Goal: Task Accomplishment & Management: Manage account settings

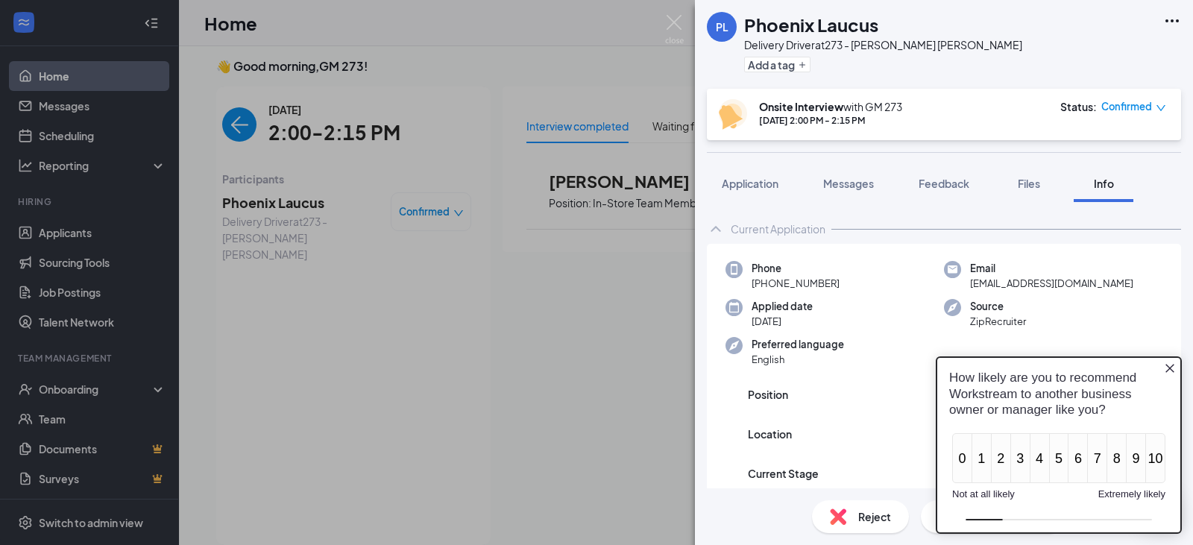
scroll to position [165, 0]
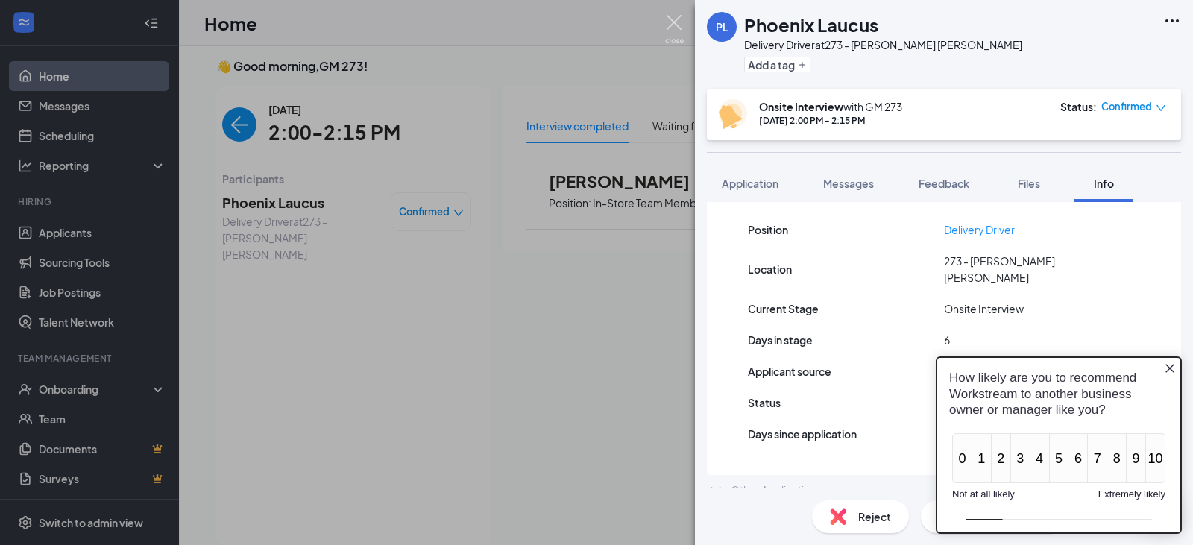
click at [674, 35] on img at bounding box center [674, 29] width 19 height 29
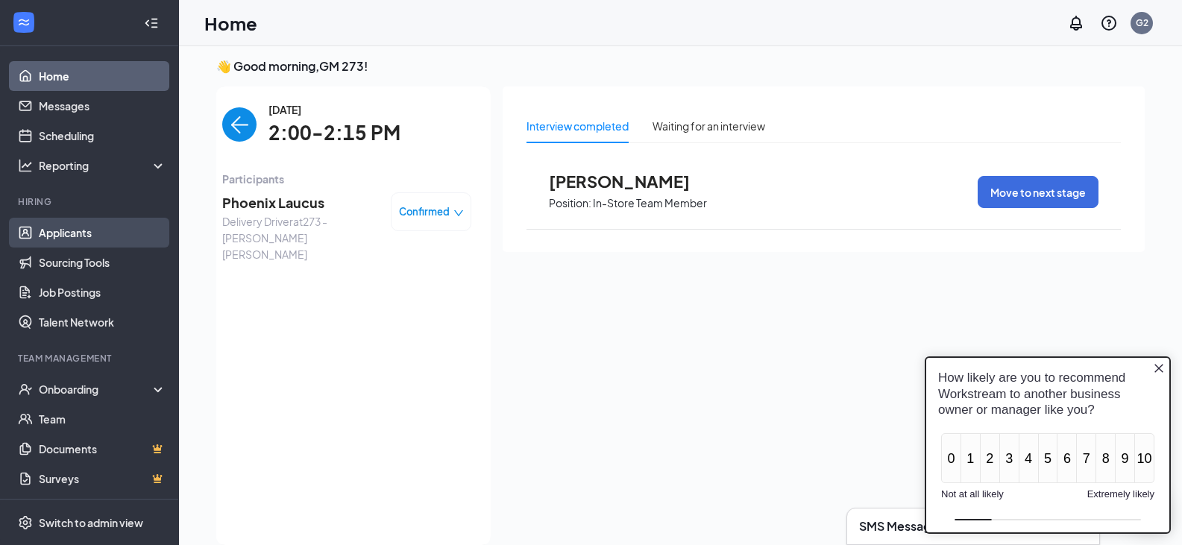
drag, startPoint x: 82, startPoint y: 234, endPoint x: 72, endPoint y: 234, distance: 10.4
click at [72, 234] on link "Applicants" at bounding box center [103, 233] width 128 height 30
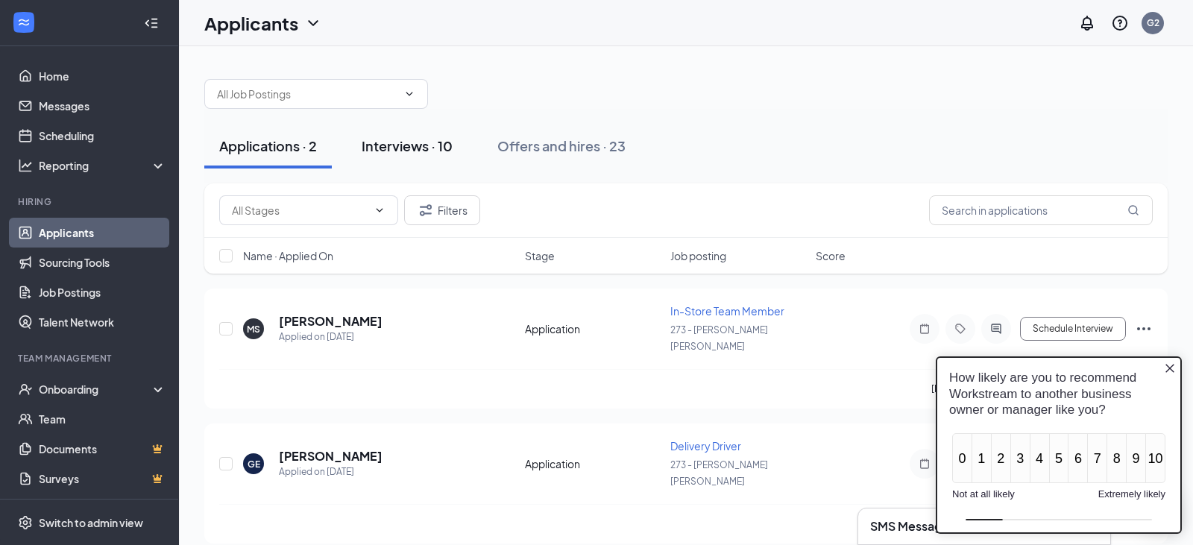
click at [436, 148] on div "Interviews · 10" at bounding box center [407, 145] width 91 height 19
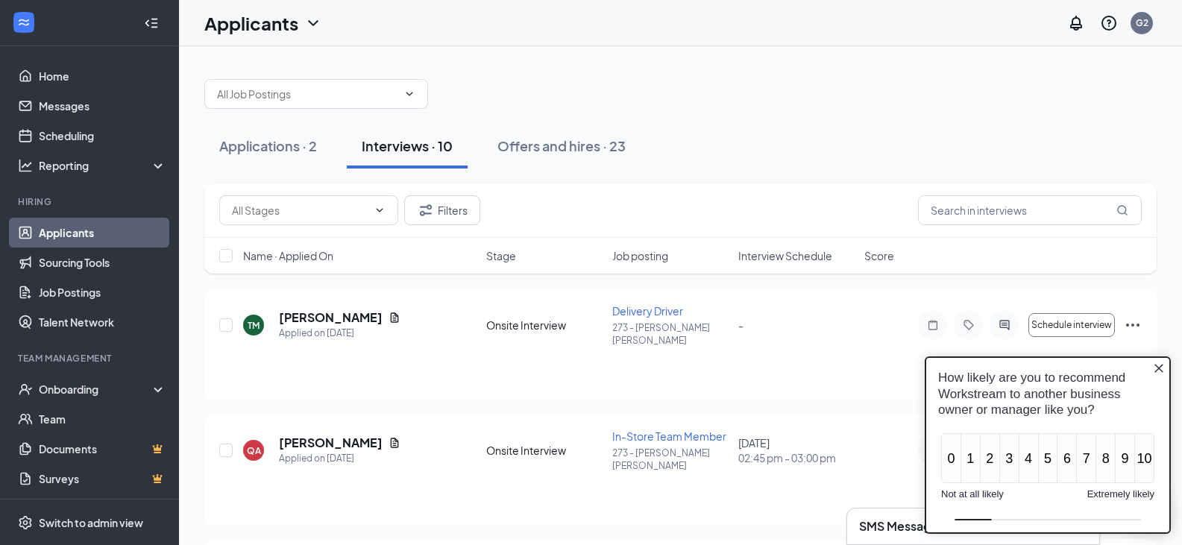
click at [1162, 369] on icon "Close button" at bounding box center [1159, 368] width 12 height 12
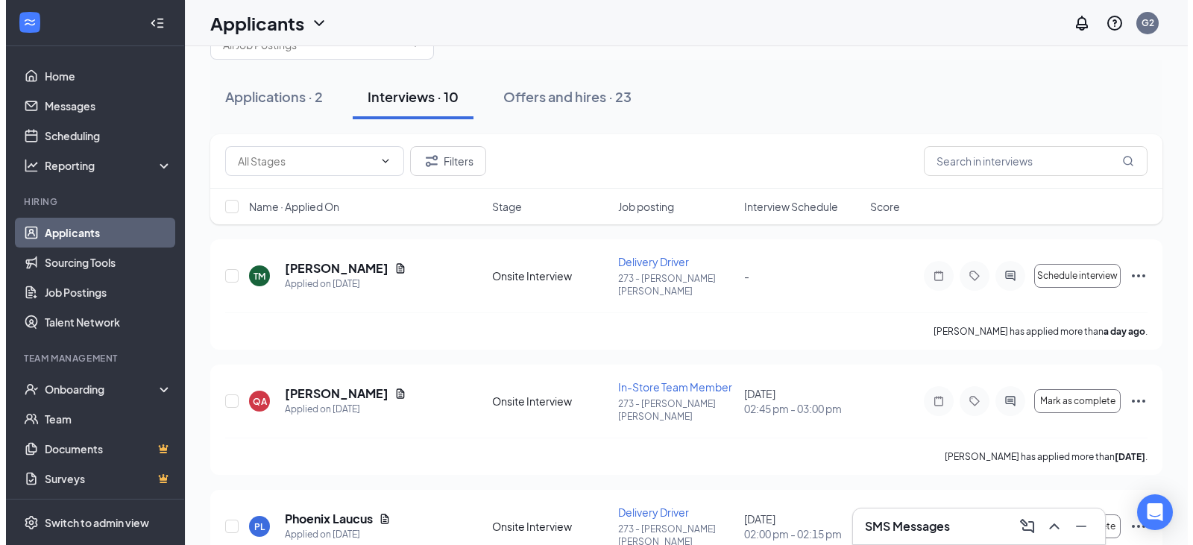
scroll to position [75, 0]
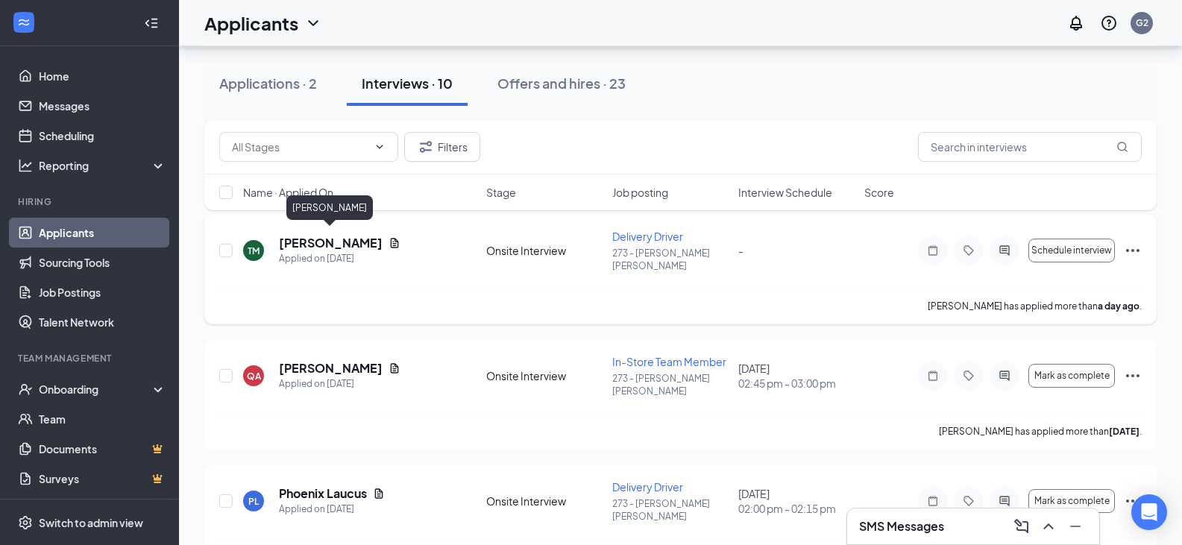
click at [356, 242] on h5 "[PERSON_NAME]" at bounding box center [331, 243] width 104 height 16
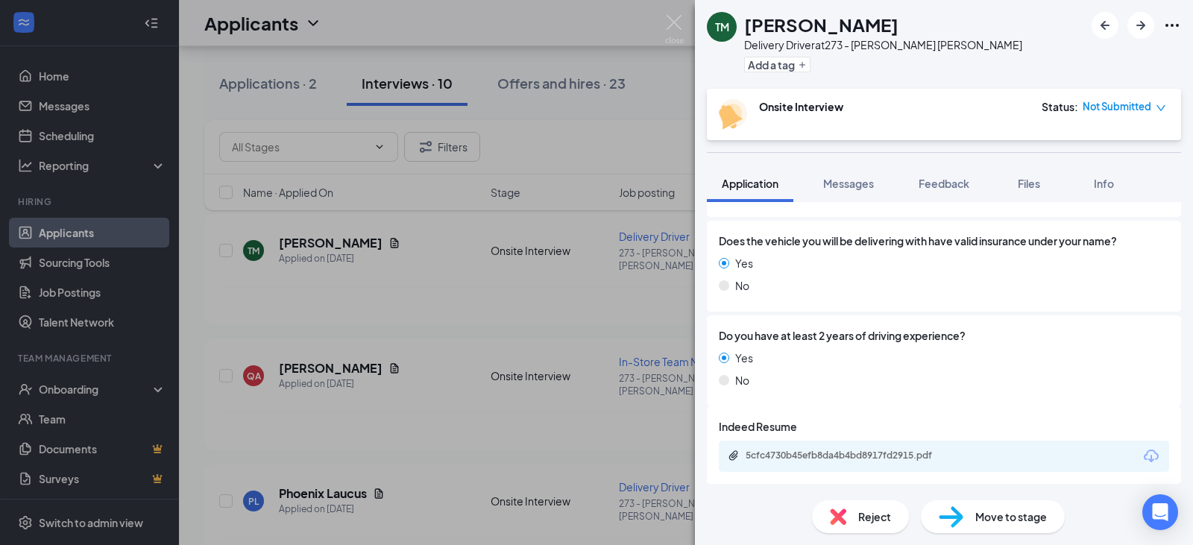
scroll to position [971, 0]
click at [870, 455] on div "5cfc4730b45efb8da4b4bd8917fd2915.pdf" at bounding box center [850, 454] width 209 height 12
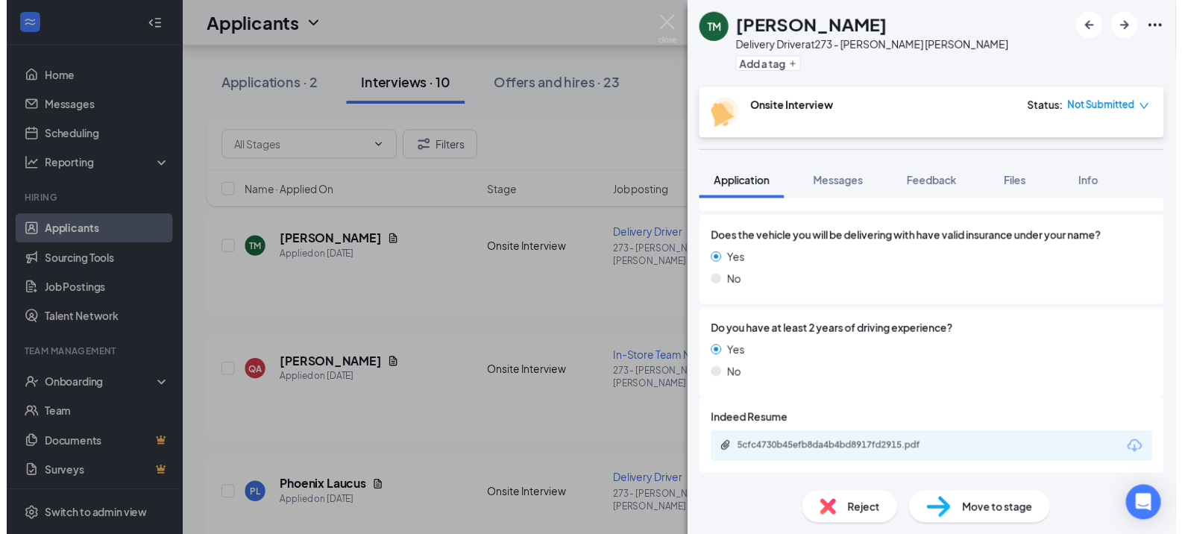
scroll to position [966, 0]
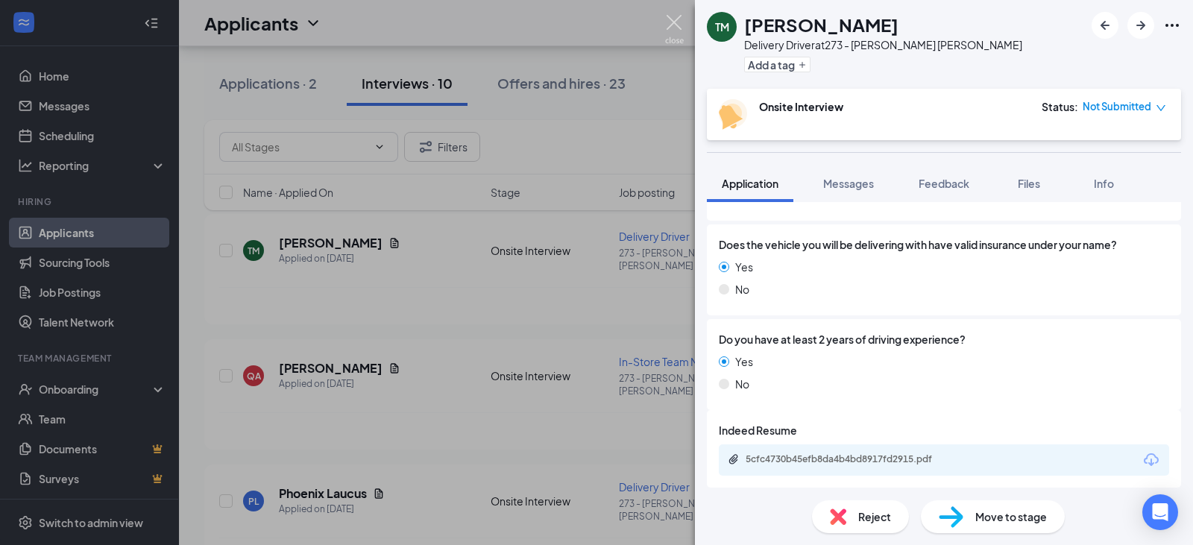
click at [679, 22] on img at bounding box center [674, 29] width 19 height 29
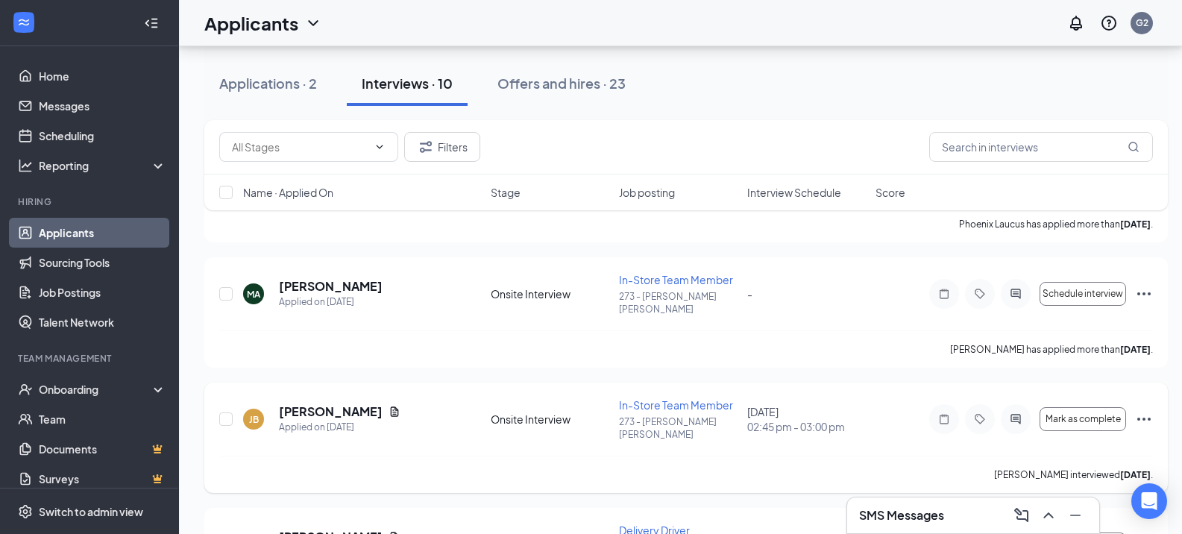
scroll to position [447, 0]
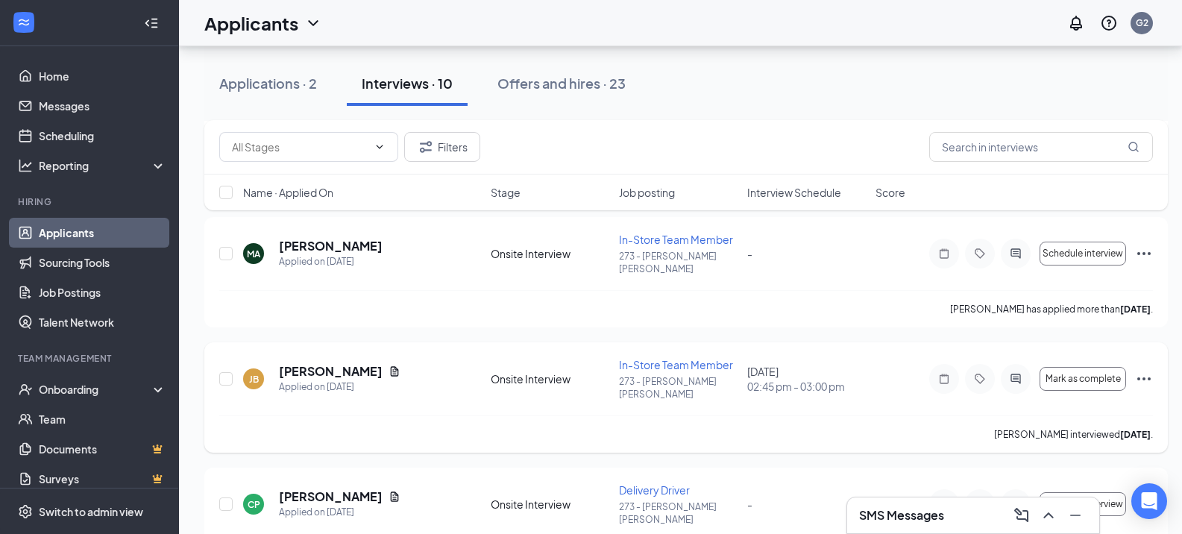
click at [1144, 377] on icon "Ellipses" at bounding box center [1143, 378] width 13 height 3
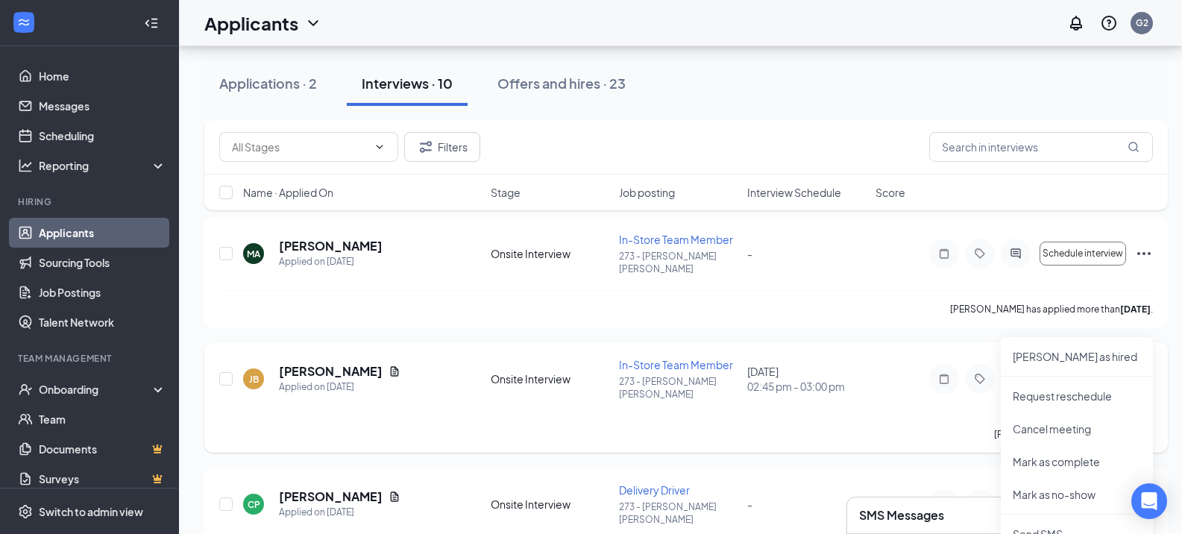
click at [907, 415] on div "[PERSON_NAME] interviewed [DATE] ." at bounding box center [686, 433] width 934 height 37
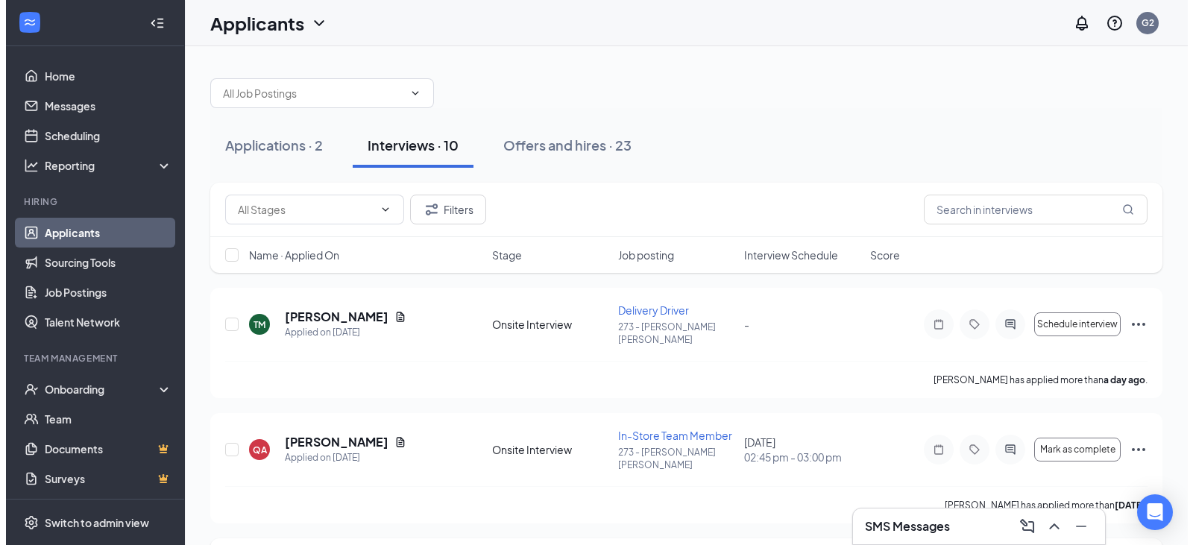
scroll to position [0, 0]
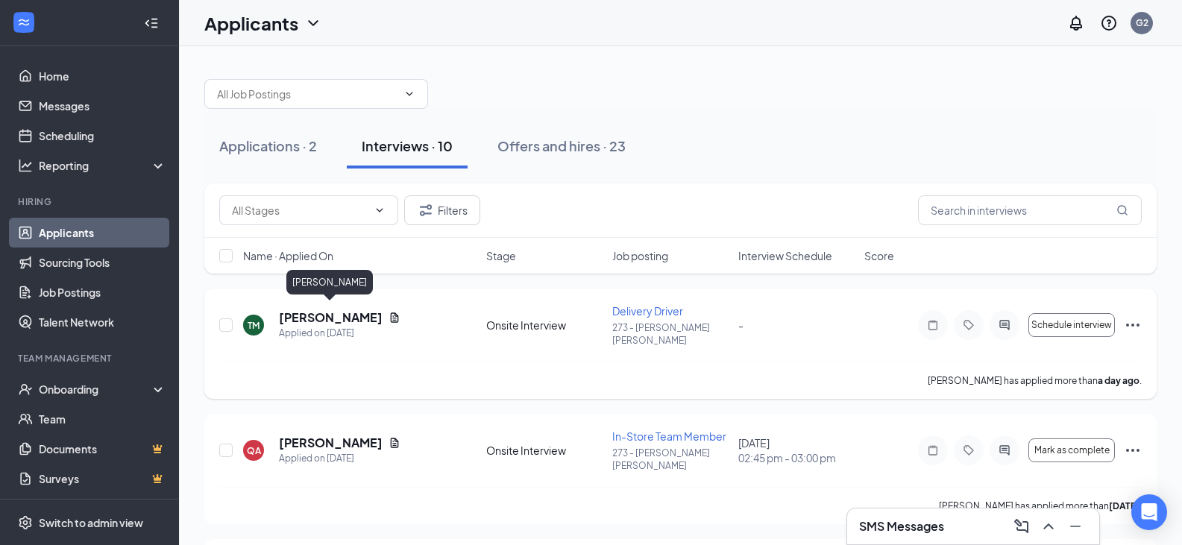
click at [329, 310] on h5 "[PERSON_NAME]" at bounding box center [331, 318] width 104 height 16
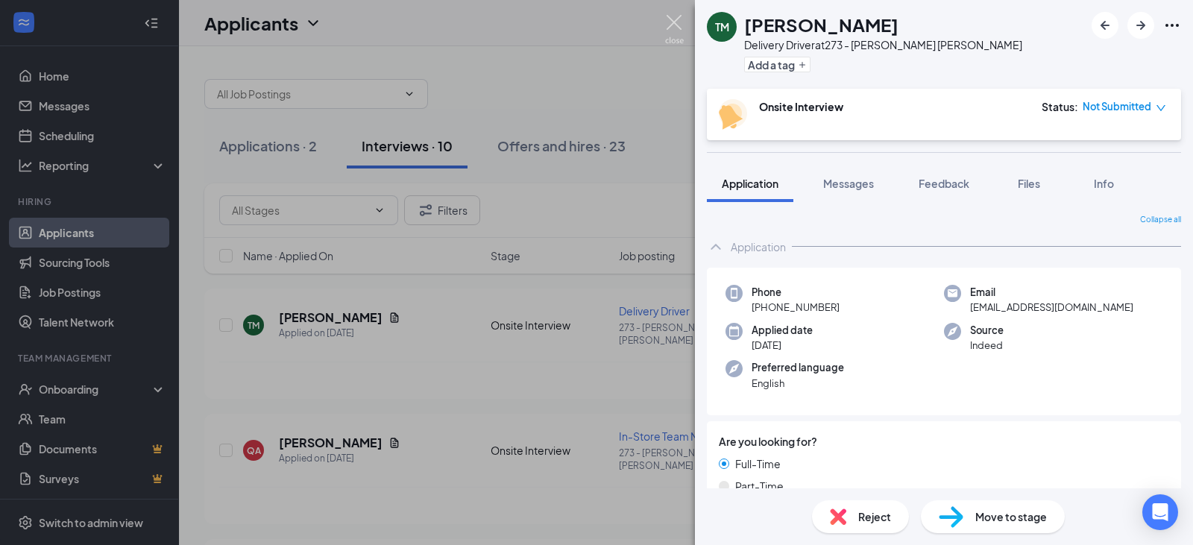
click at [676, 37] on img at bounding box center [674, 29] width 19 height 29
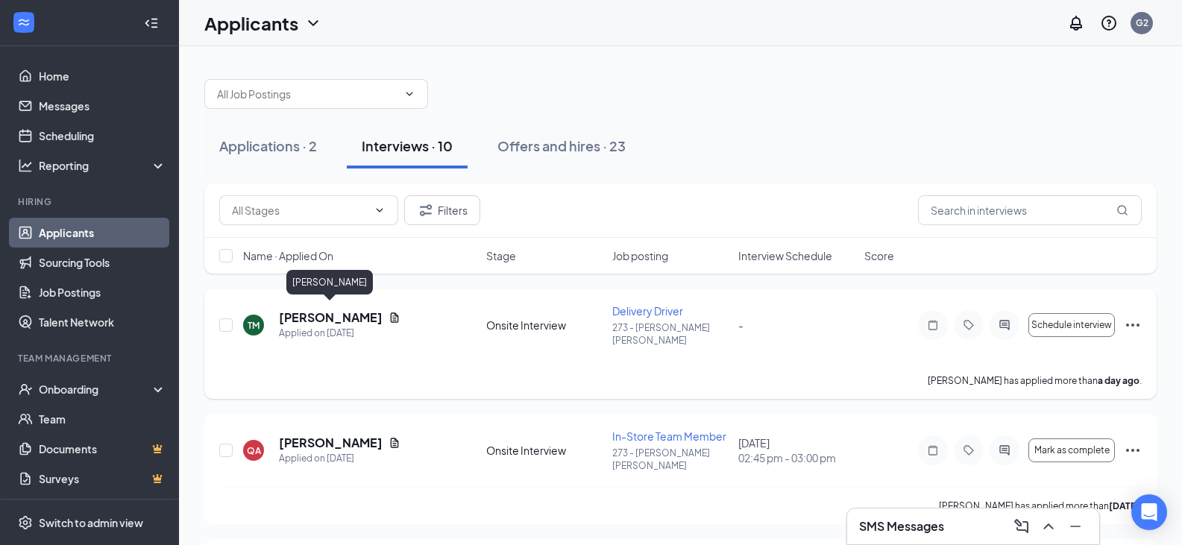
click at [344, 310] on h5 "[PERSON_NAME]" at bounding box center [331, 318] width 104 height 16
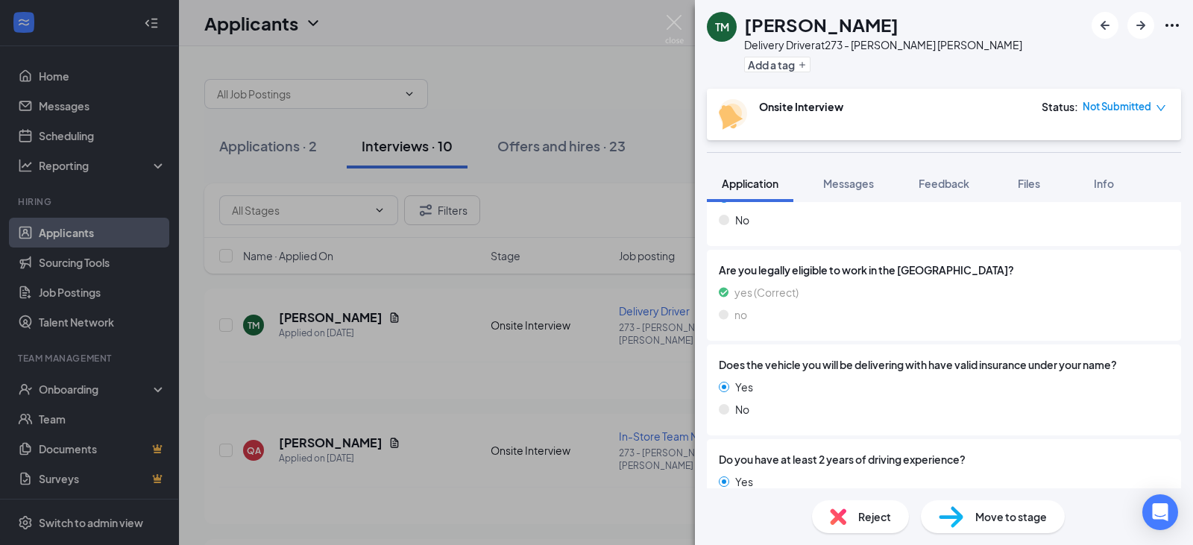
scroll to position [971, 0]
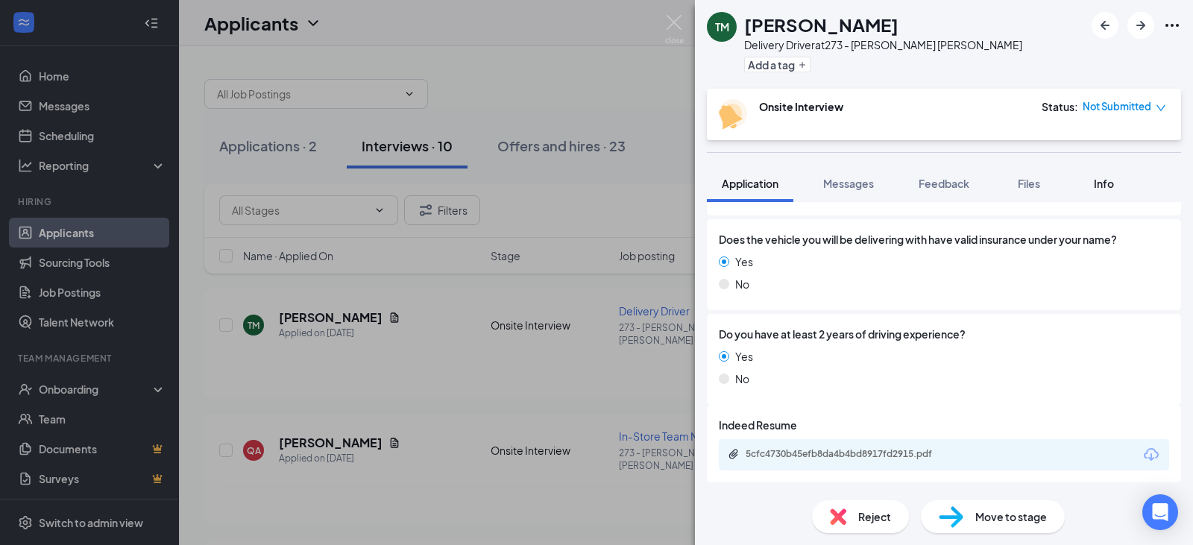
click at [1102, 185] on span "Info" at bounding box center [1104, 183] width 20 height 13
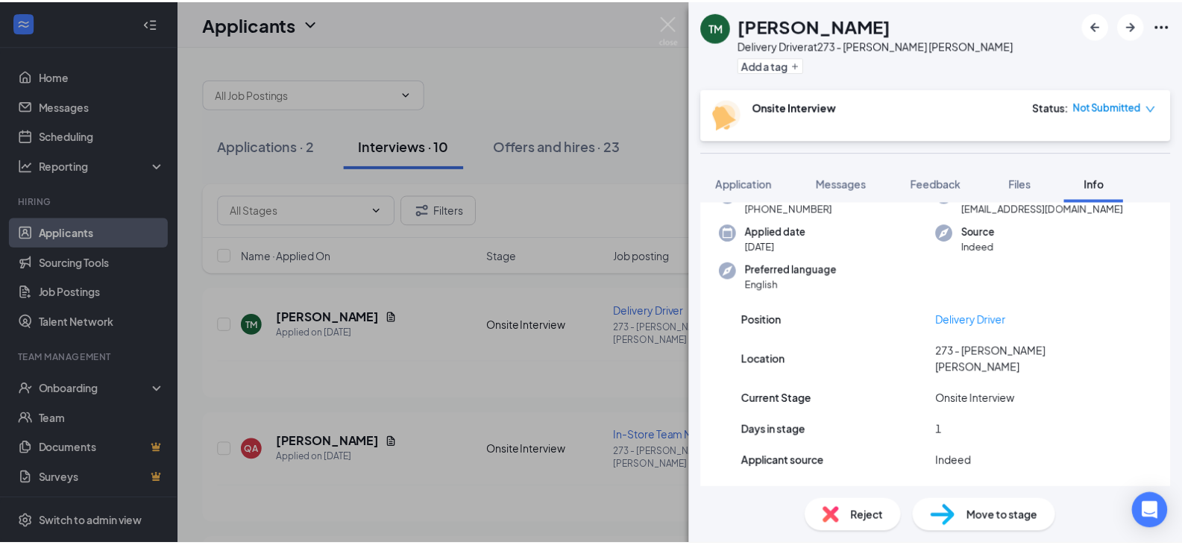
scroll to position [135, 0]
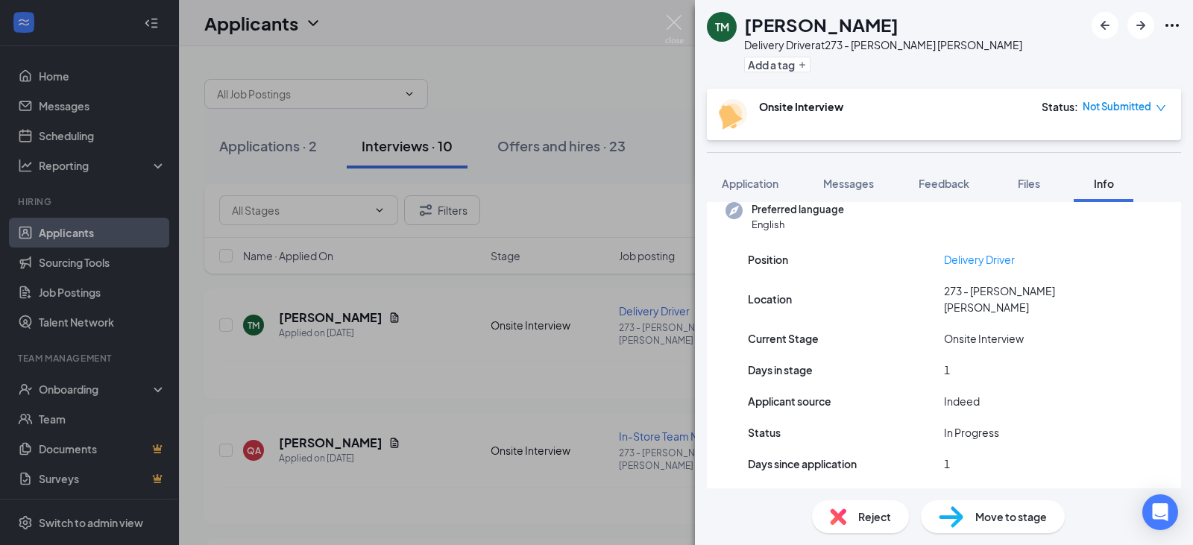
click at [635, 193] on div "TM [PERSON_NAME] Delivery Driver at 273 - [PERSON_NAME] [PERSON_NAME] Add a tag…" at bounding box center [596, 272] width 1193 height 545
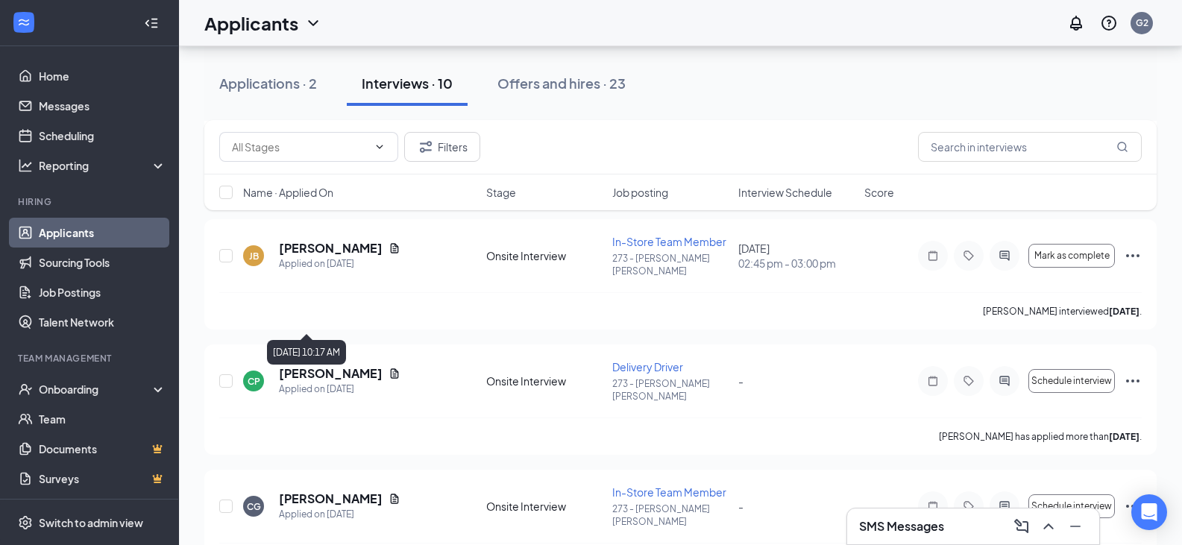
scroll to position [597, 0]
